Goal: Task Accomplishment & Management: Use online tool/utility

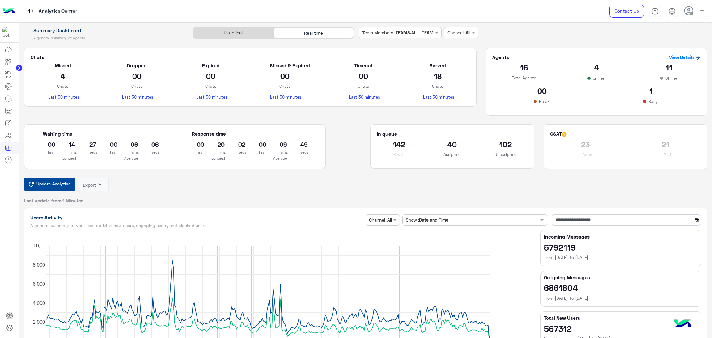
click at [45, 186] on span "Update Analytics" at bounding box center [53, 184] width 37 height 8
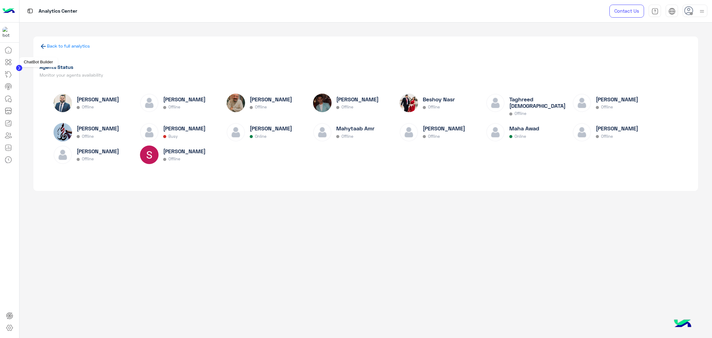
click at [12, 63] on icon at bounding box center [8, 61] width 7 height 7
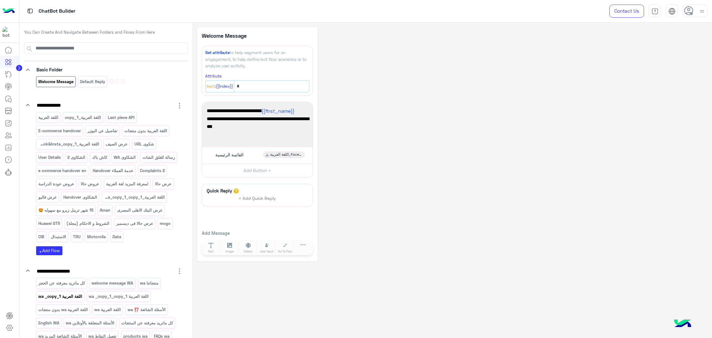
click at [66, 300] on p "اللغة العربية wa _copy_1" at bounding box center [60, 296] width 45 height 7
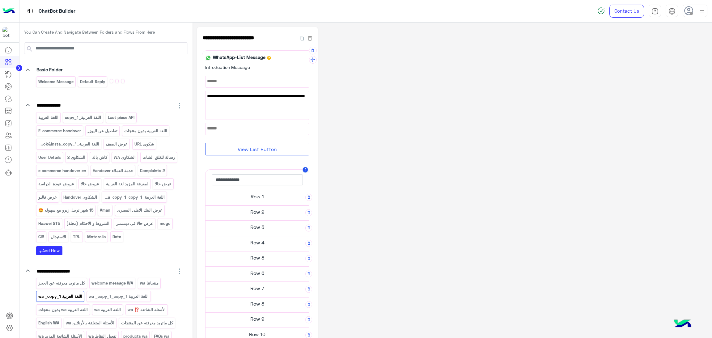
click at [263, 214] on h5 "Row 2" at bounding box center [258, 212] width 104 height 12
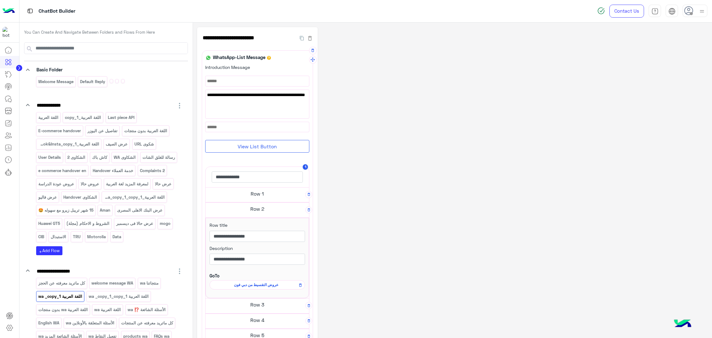
click at [263, 286] on span "عروض التقسيط من دبي فون" at bounding box center [256, 285] width 87 height 6
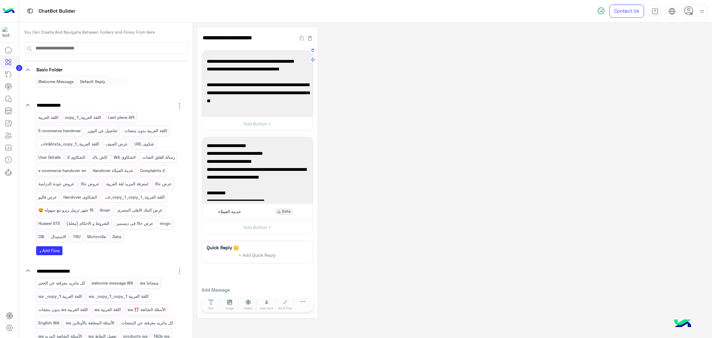
scroll to position [135, 0]
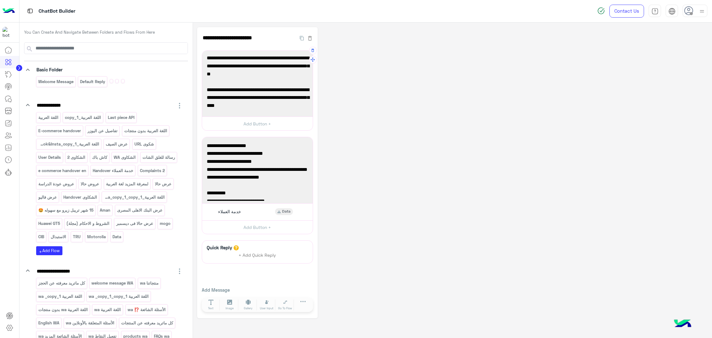
click at [287, 106] on span "✅Aman: تريبل زيرو ١٥ شهر بالسعر الرسمي، أونلاين بشحن مجاني من ١٥ إلى ١٧ سبتمبر،…" at bounding box center [257, 98] width 101 height 24
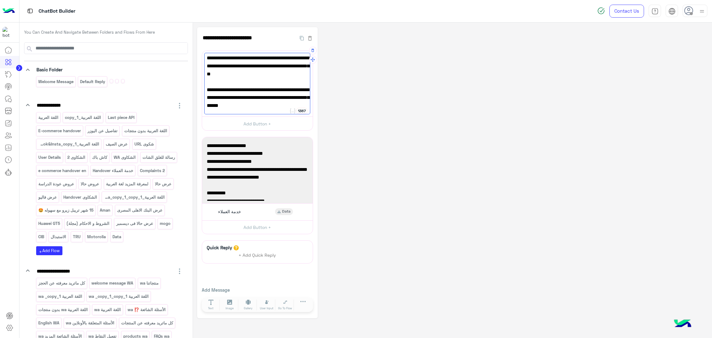
scroll to position [145, 0]
drag, startPoint x: 212, startPoint y: 81, endPoint x: 205, endPoint y: 82, distance: 6.9
click at [205, 82] on div "✅حالا : قسط من 24 حتى 36 شهر بسعر الكاش وبدون مصاريف أو مقدم واستفيد بخصم اضافي…" at bounding box center [257, 84] width 106 height 62
click at [214, 106] on div "✅حالا : قسط من 24 حتى 36 شهر بسعر الكاش وبدون مصاريف أو مقدم واستفيد بخصم اضافي…" at bounding box center [257, 84] width 106 height 62
paste textarea "*"
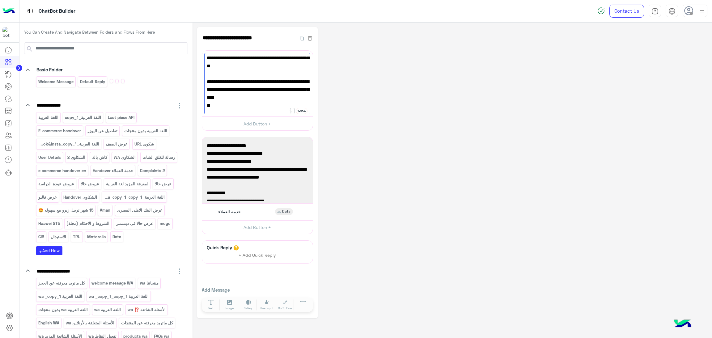
click at [226, 107] on span "✅" at bounding box center [257, 104] width 101 height 8
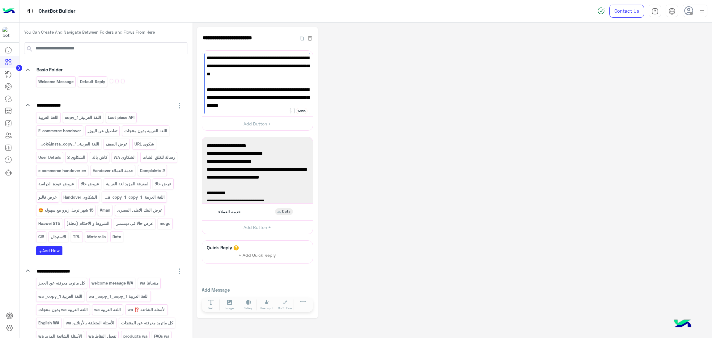
paste textarea "*"
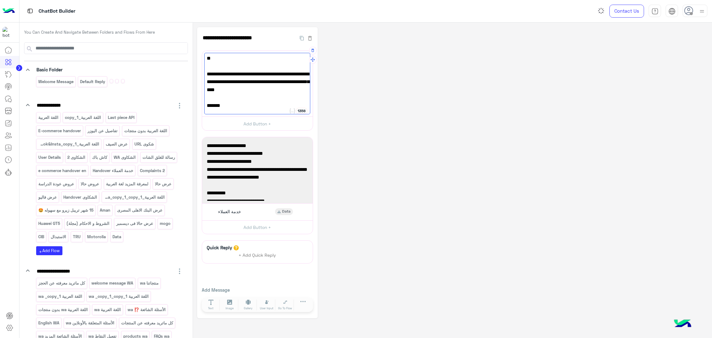
scroll to position [159, 0]
drag, startPoint x: 224, startPoint y: 111, endPoint x: 226, endPoint y: 102, distance: 9.7
click at [223, 110] on div "✅حالا : قسط من 24 حتى 36 شهر بسعر الكاش وبدون مصاريف أو مقدم واستفيد بخصم اضافي…" at bounding box center [257, 84] width 106 height 62
drag, startPoint x: 225, startPoint y: 98, endPoint x: 222, endPoint y: 97, distance: 3.6
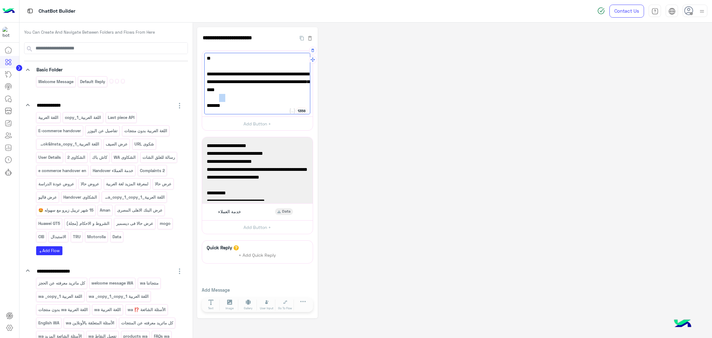
click at [222, 97] on span "forsa✅" at bounding box center [257, 98] width 101 height 8
click at [206, 97] on div "✅حالا : قسط من 24 حتى 36 شهر بسعر الكاش وبدون مصاريف أو مقدم واستفيد بخصم اضافي…" at bounding box center [257, 84] width 106 height 62
paste textarea "*"
click at [230, 97] on span "✅forsa" at bounding box center [257, 98] width 101 height 8
paste textarea "**********"
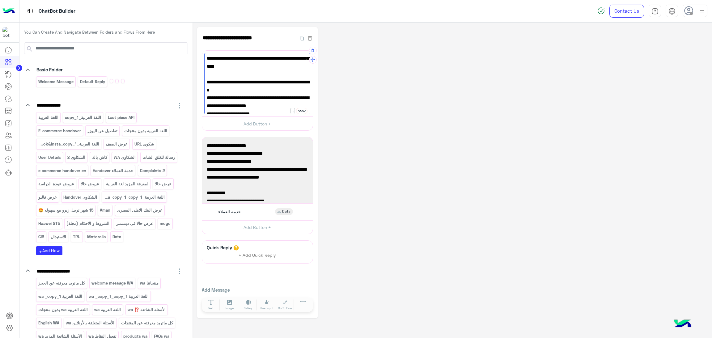
scroll to position [177, 0]
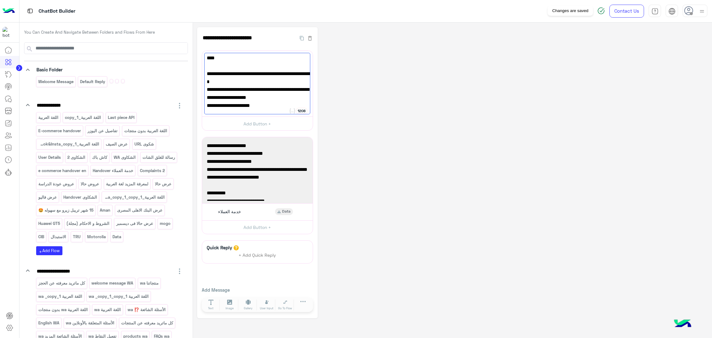
type textarea "**********"
click at [597, 14] on mat-tooltip-component "Changes are saved" at bounding box center [570, 11] width 54 height 19
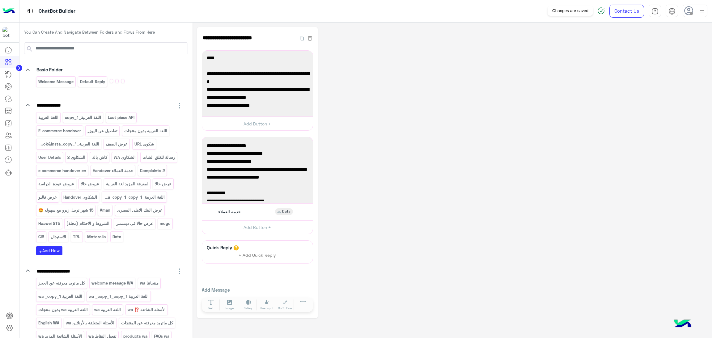
click at [601, 13] on img at bounding box center [600, 10] width 7 height 7
click at [564, 11] on div "ChatBot Builder Contact Us Help Center عربي English" at bounding box center [365, 11] width 693 height 23
click at [599, 13] on img at bounding box center [600, 10] width 7 height 7
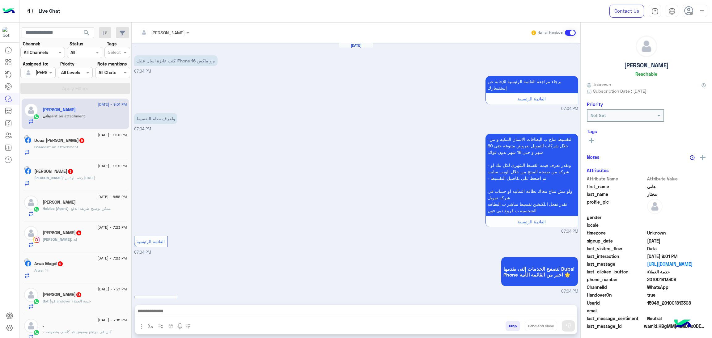
scroll to position [798, 0]
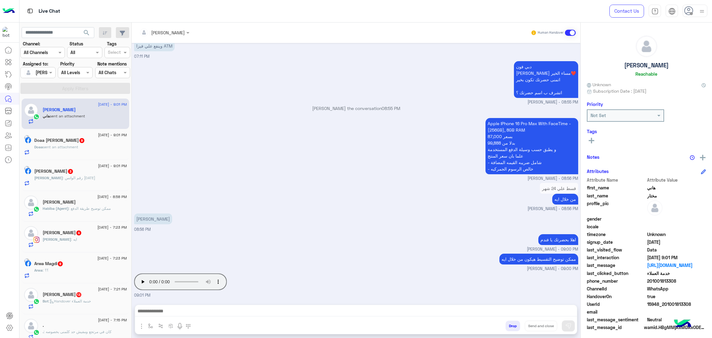
click at [95, 172] on div "[PERSON_NAME] 3" at bounding box center [80, 172] width 93 height 6
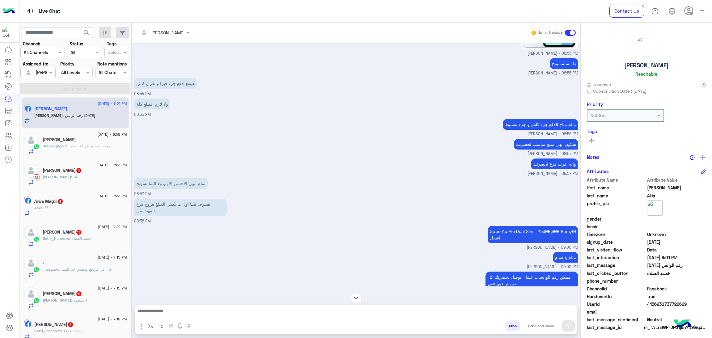
scroll to position [70, 0]
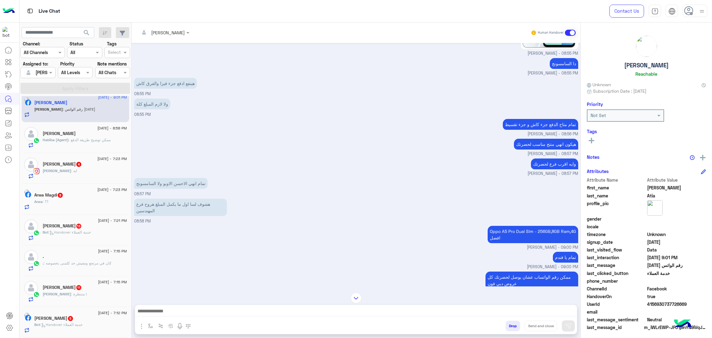
click at [82, 293] on div "[PERSON_NAME] : منتظرة !" at bounding box center [85, 296] width 84 height 11
